Goal: Task Accomplishment & Management: Manage account settings

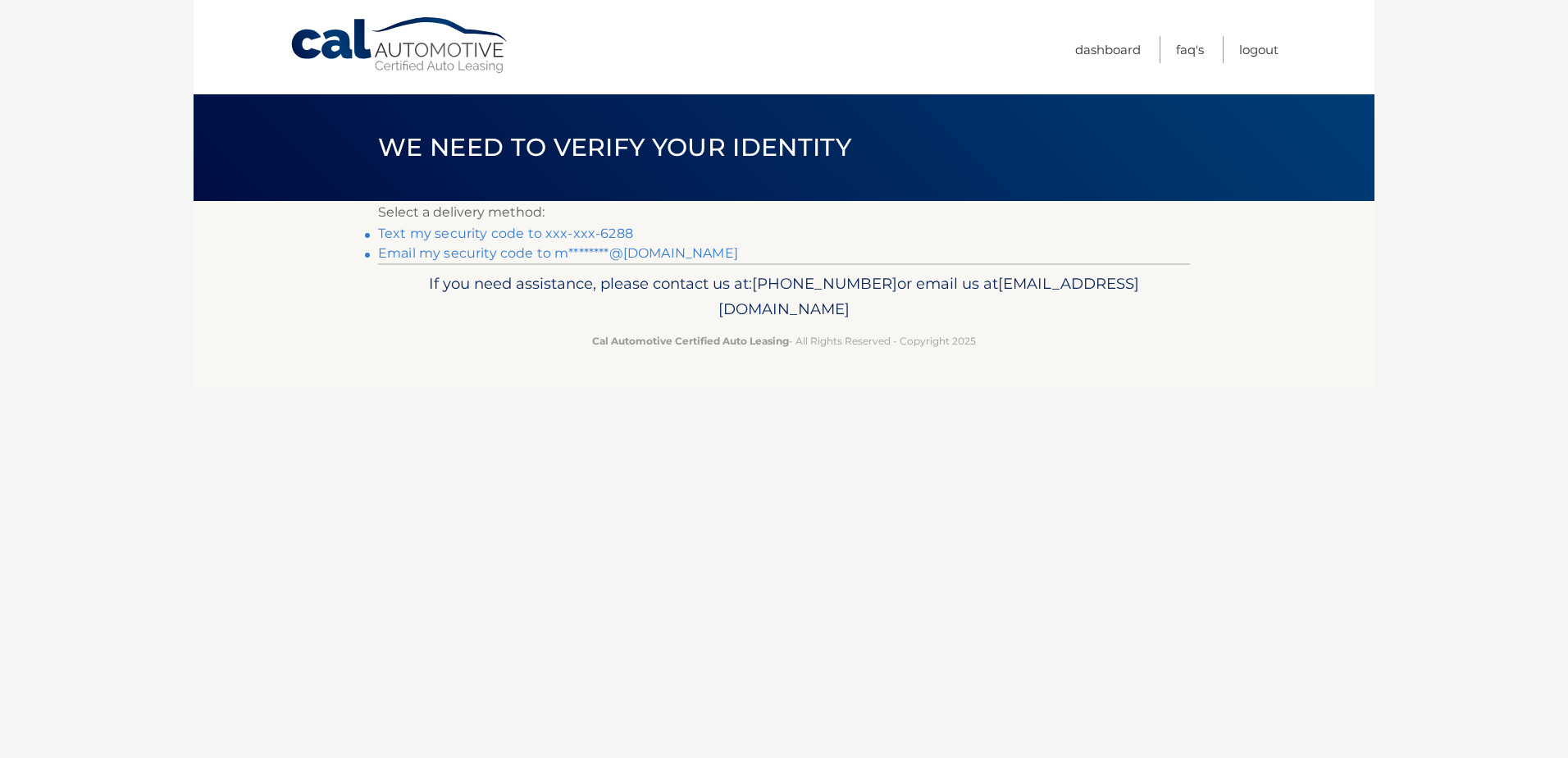
click at [483, 236] on link "Text my security code to xxx-xxx-6288" at bounding box center [506, 233] width 255 height 16
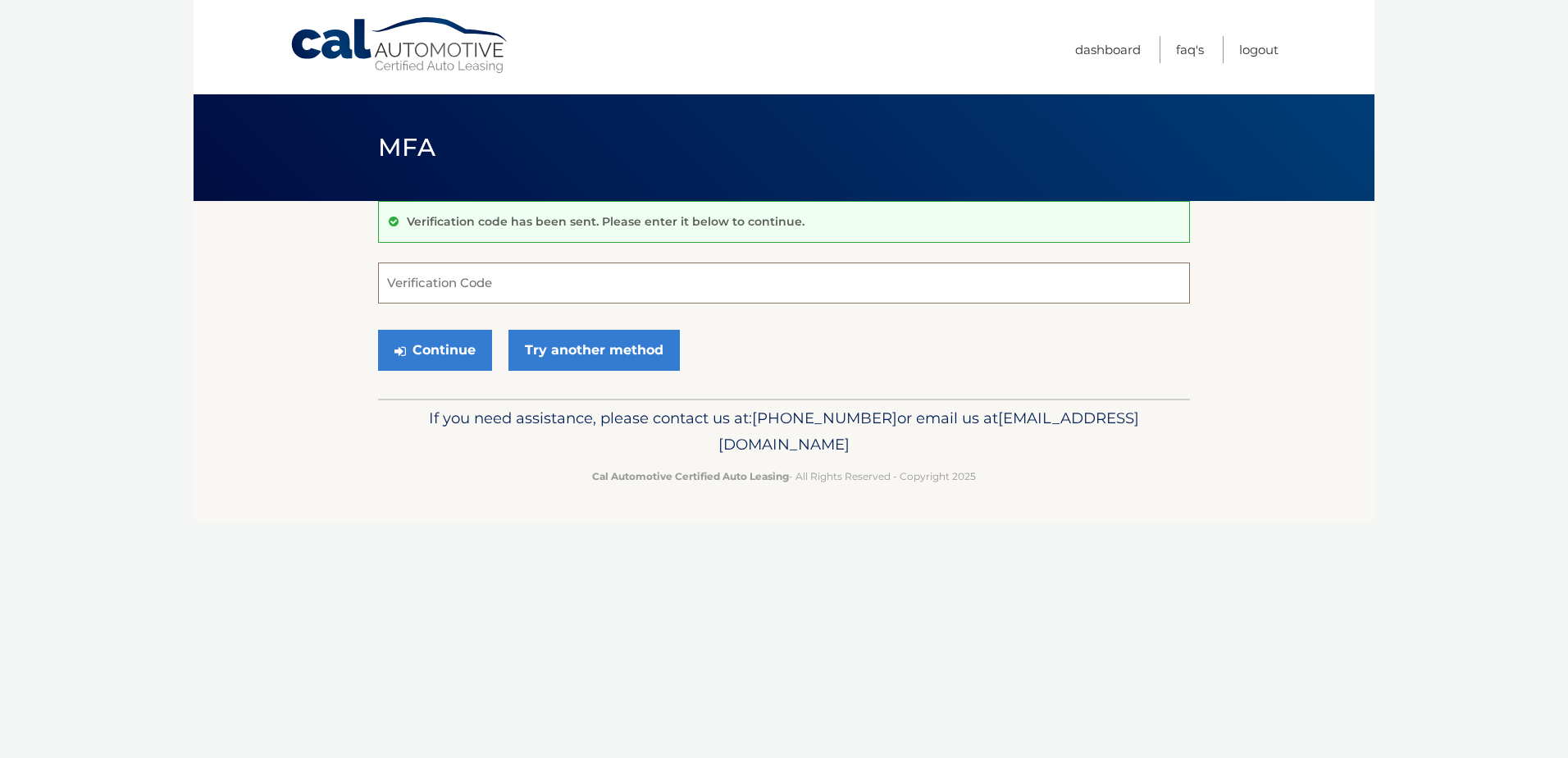
click at [500, 287] on input "Verification Code" at bounding box center [784, 282] width 812 height 41
type input "086487"
click at [379, 329] on button "Continue" at bounding box center [435, 349] width 114 height 41
click at [447, 354] on button "Continue" at bounding box center [435, 349] width 114 height 41
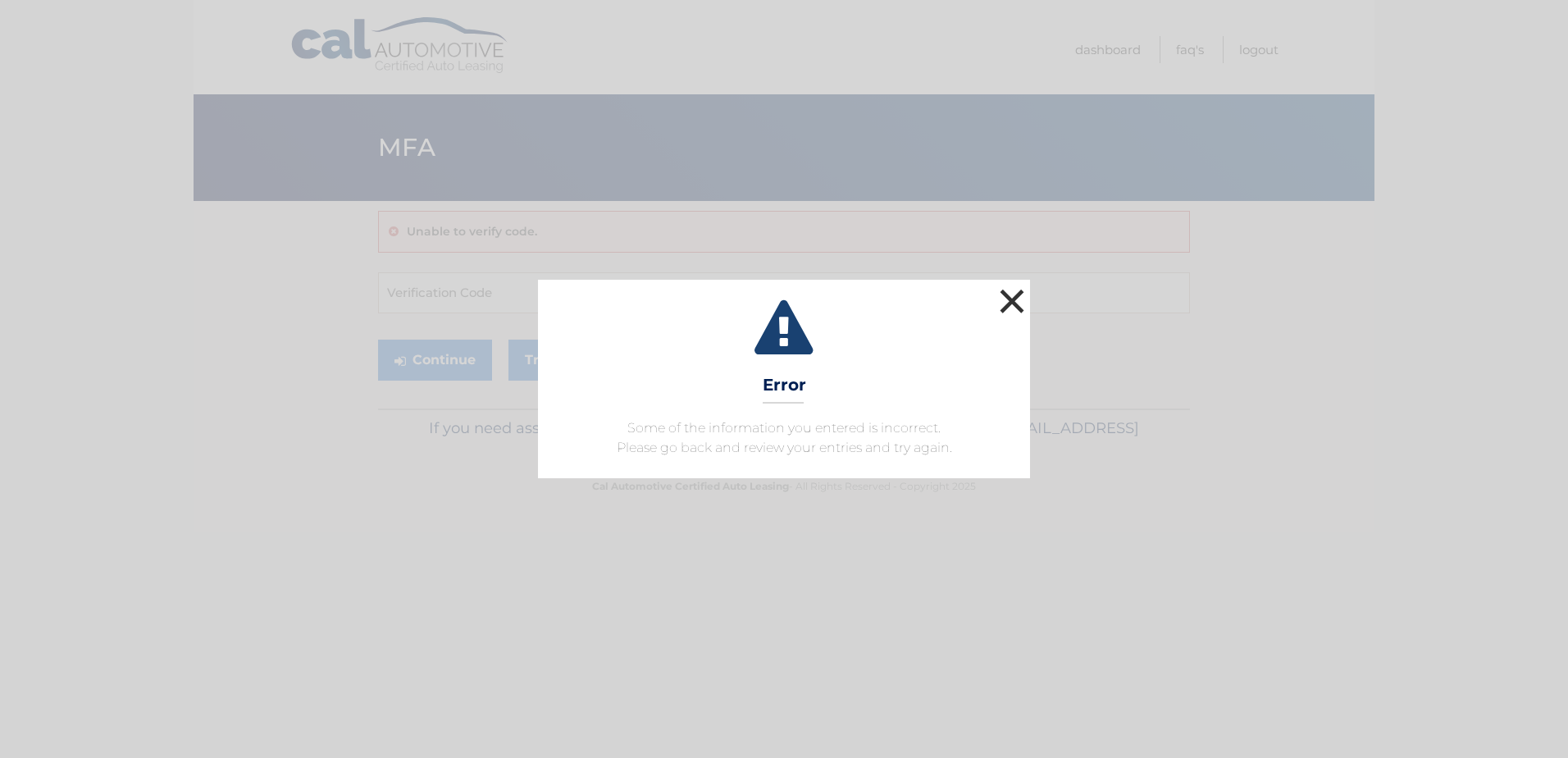
click at [1004, 300] on button "×" at bounding box center [1012, 301] width 33 height 33
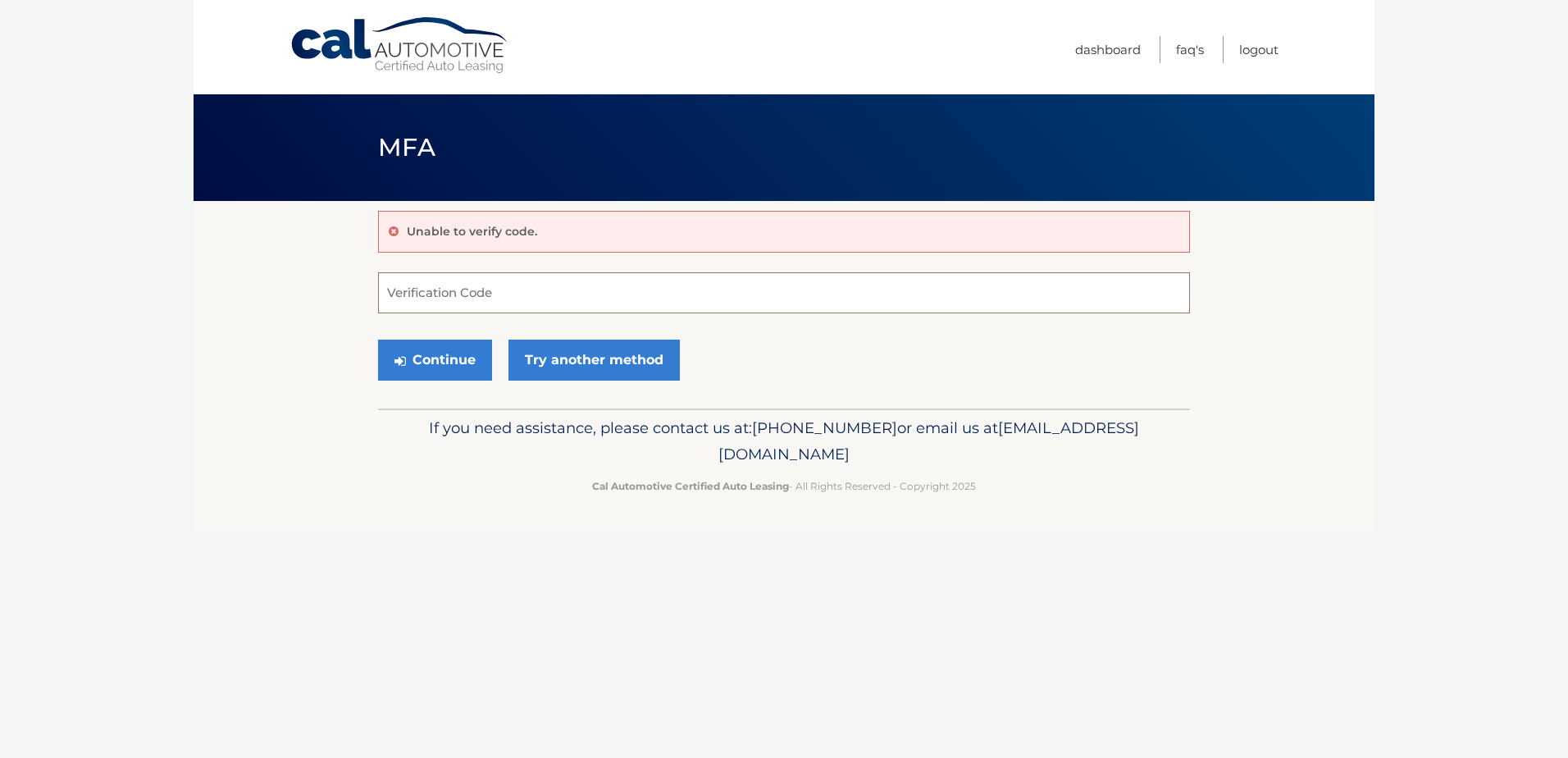
click at [476, 291] on input "Verification Code" at bounding box center [784, 292] width 812 height 41
type input "086487"
drag, startPoint x: 403, startPoint y: 361, endPoint x: 411, endPoint y: 366, distance: 9.4
click at [404, 362] on icon "submit" at bounding box center [400, 361] width 11 height 13
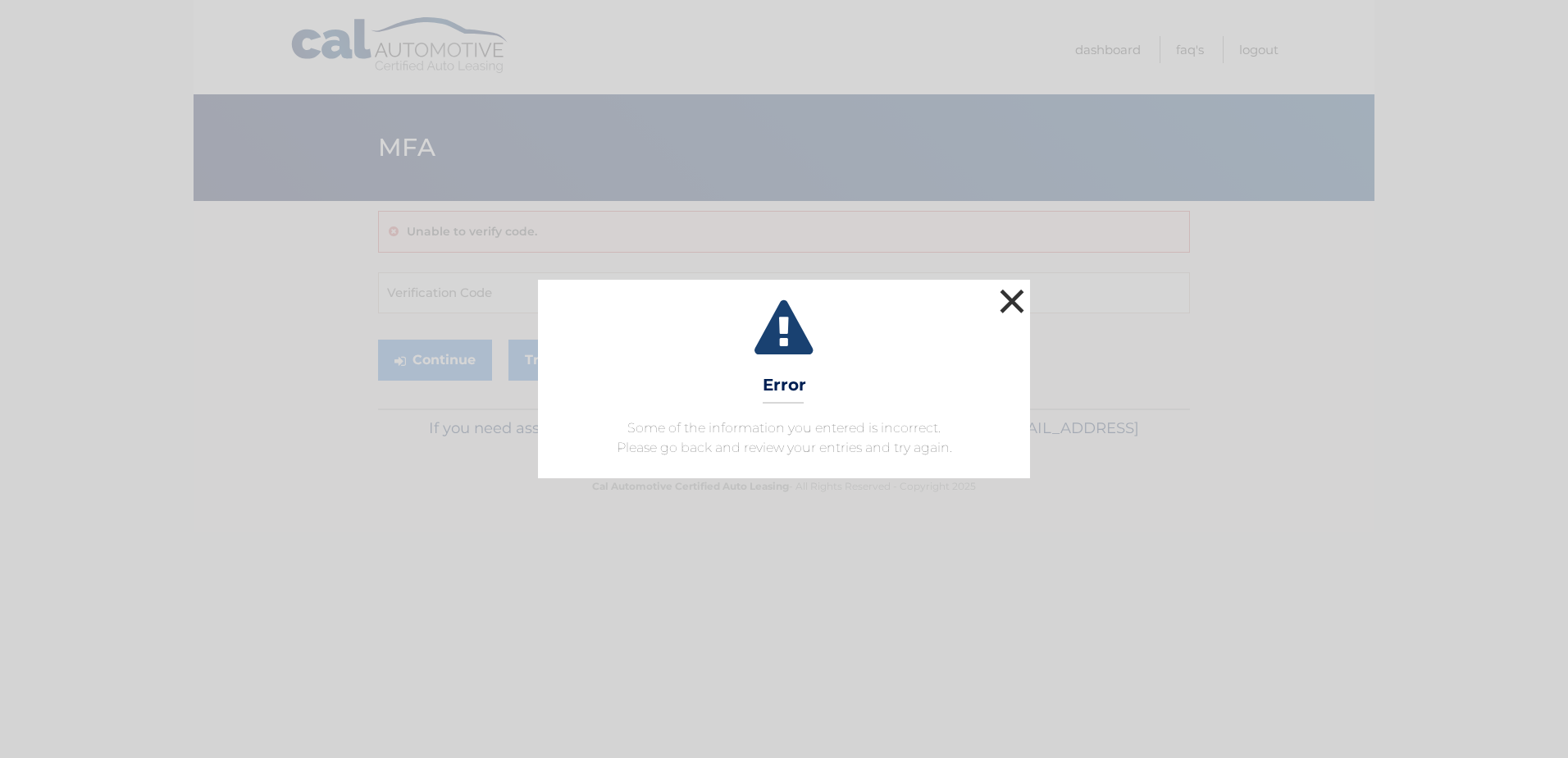
click at [1012, 304] on button "×" at bounding box center [1012, 301] width 33 height 33
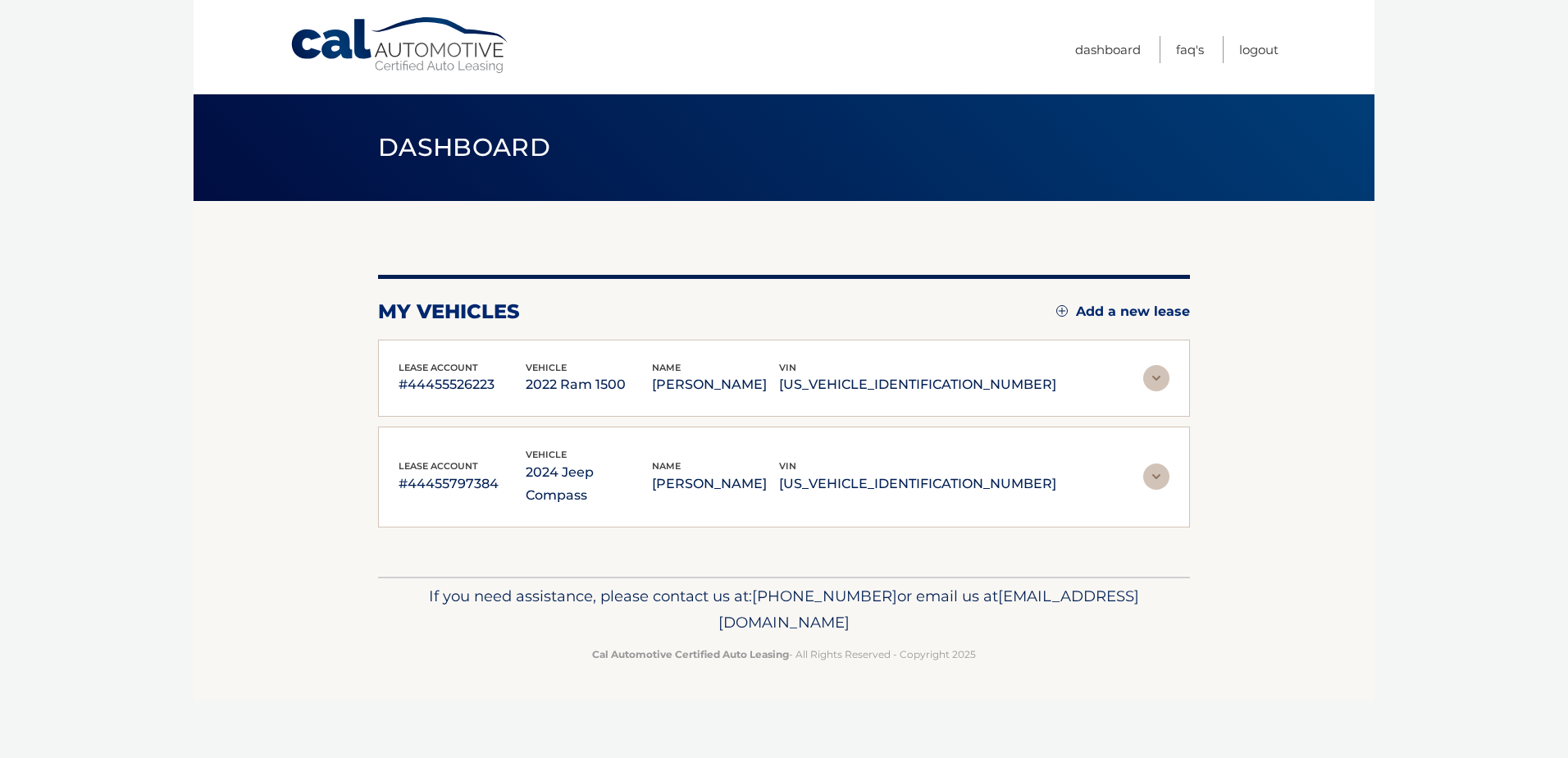
click at [779, 387] on p "[PERSON_NAME]" at bounding box center [716, 384] width 127 height 23
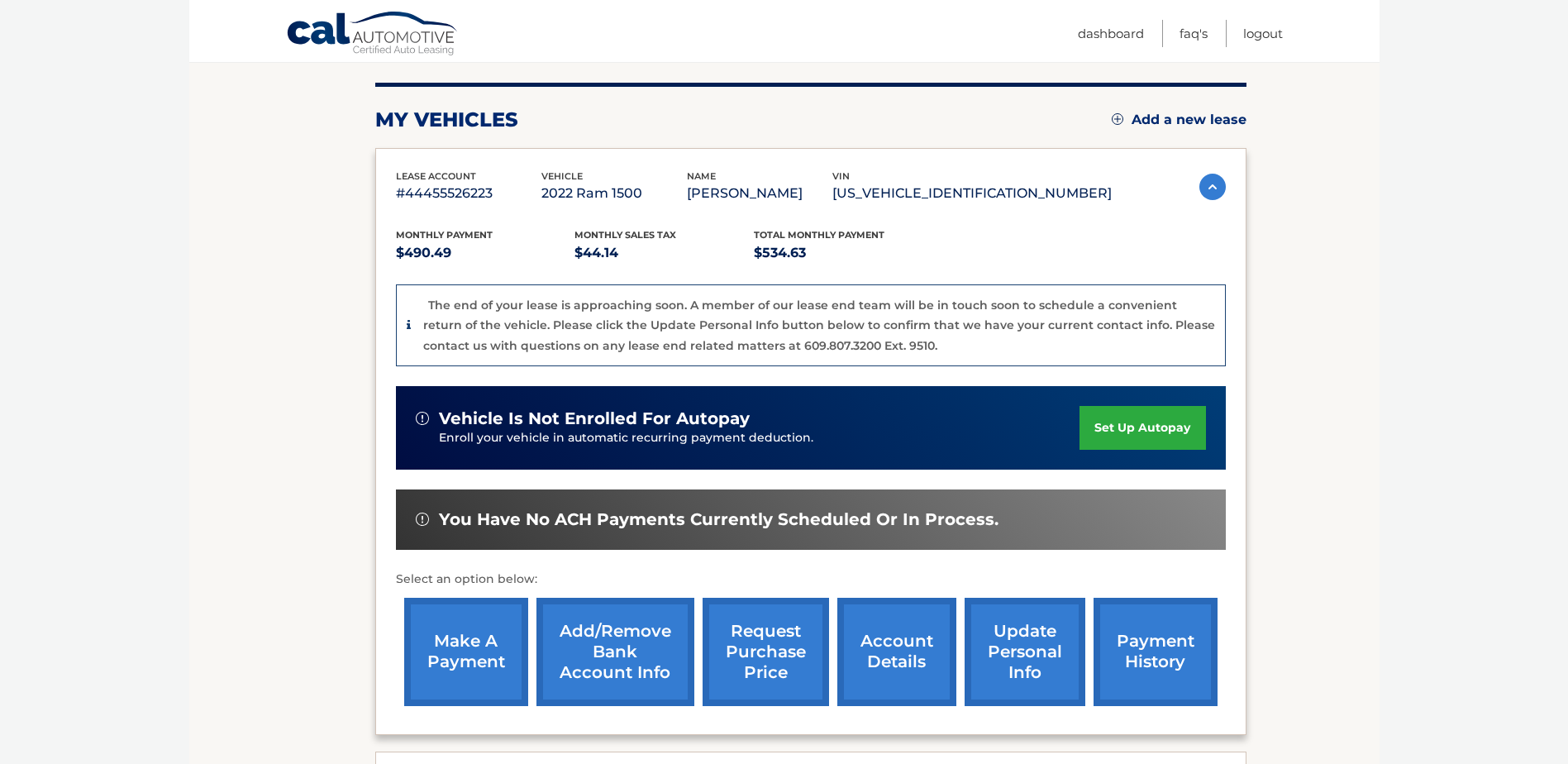
scroll to position [186, 0]
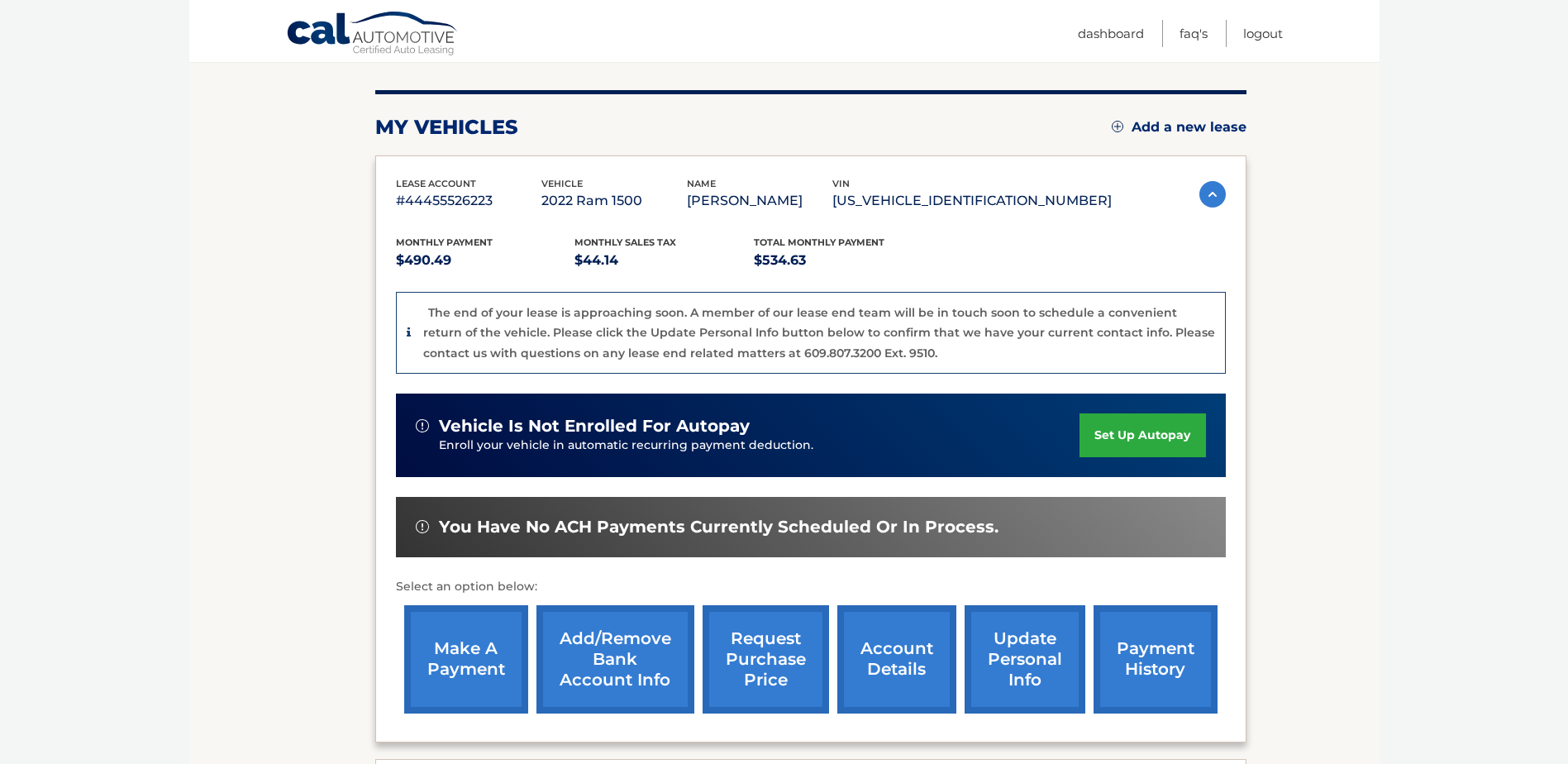
click at [485, 633] on link "make a payment" at bounding box center [466, 659] width 124 height 108
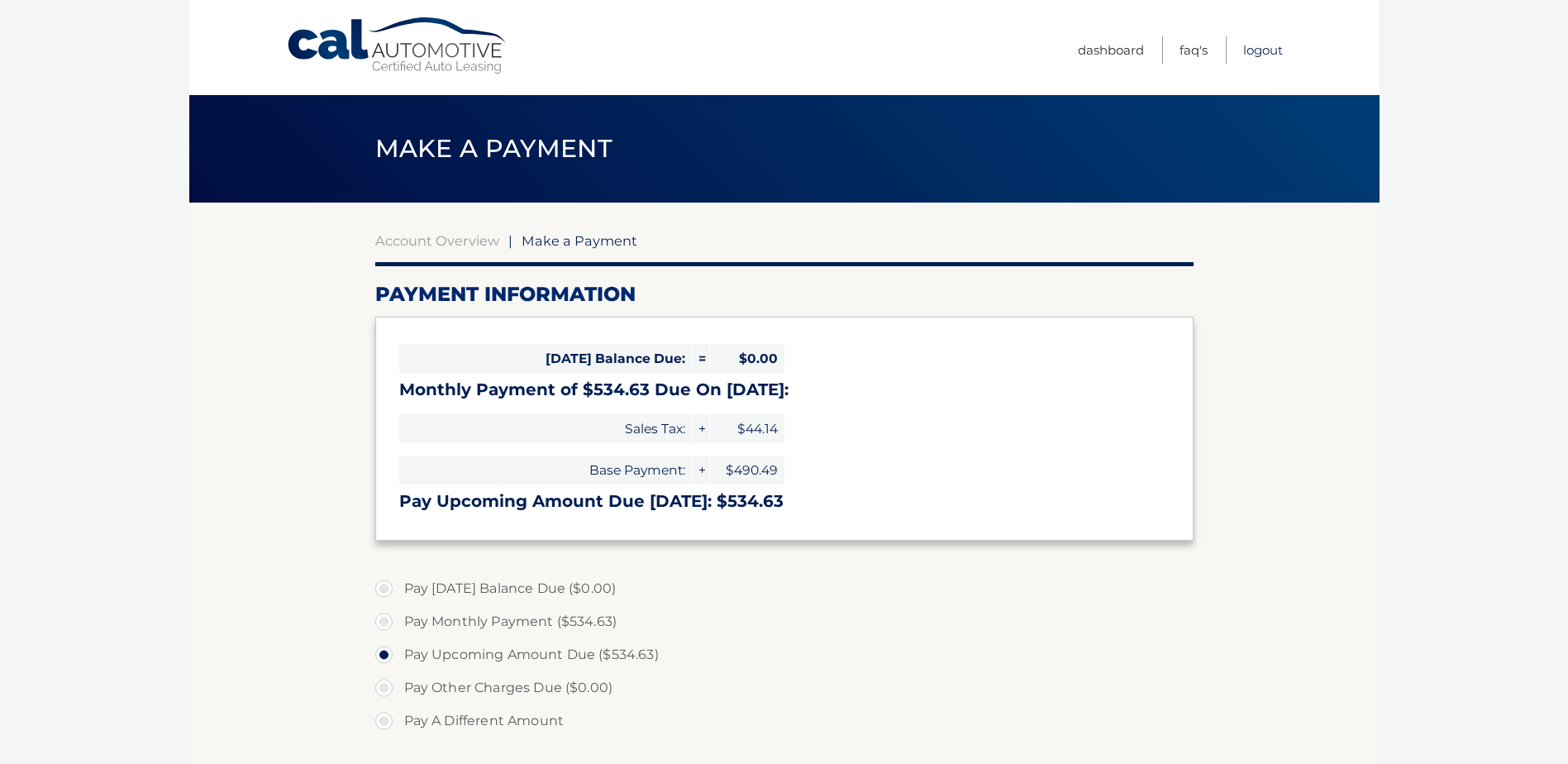
click at [1264, 47] on link "Logout" at bounding box center [1264, 49] width 40 height 28
